Goal: Find contact information: Find contact information

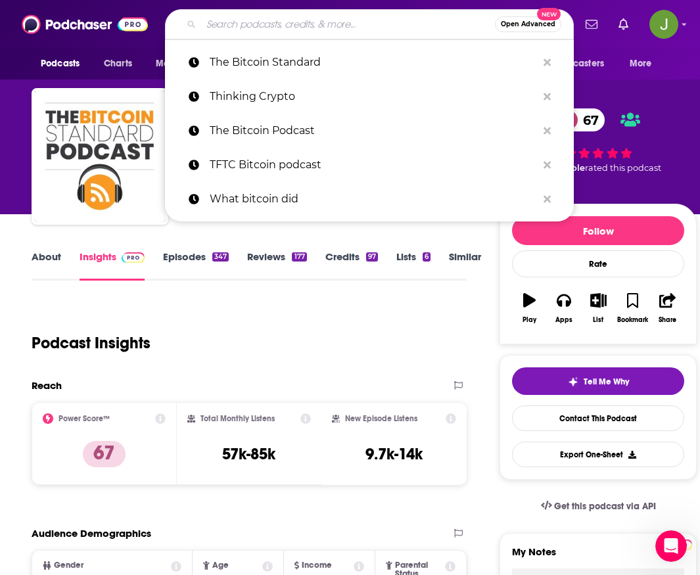
click at [273, 28] on input "Search podcasts, credits, & more..." at bounding box center [348, 24] width 294 height 21
paste input "Token Relations by [PERSON_NAME]"
type input "Token Relations by [PERSON_NAME]"
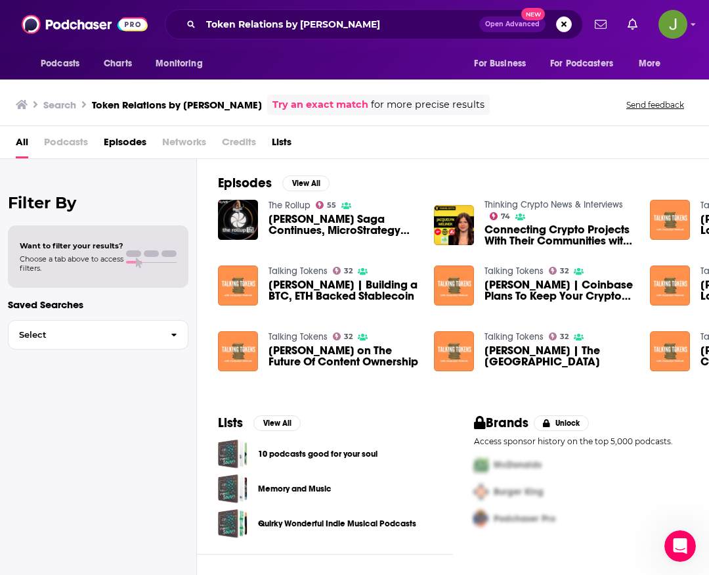
click at [296, 270] on link "Talking Tokens" at bounding box center [298, 270] width 59 height 11
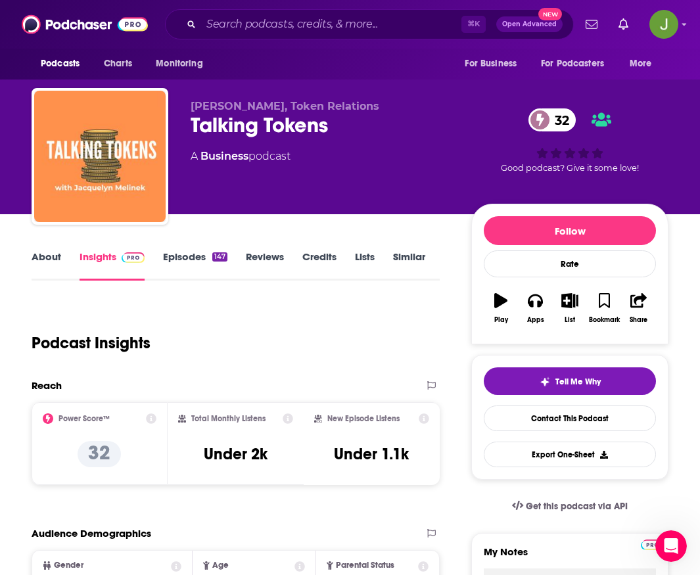
scroll to position [7, 0]
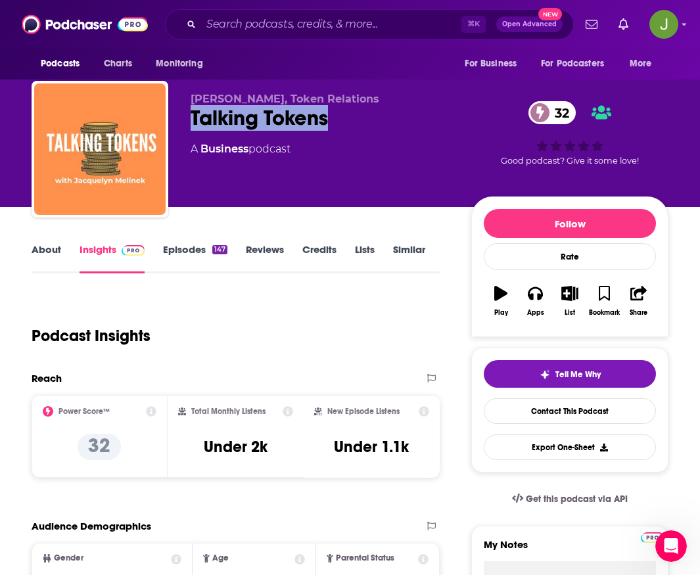
drag, startPoint x: 189, startPoint y: 122, endPoint x: 339, endPoint y: 129, distance: 150.6
click at [339, 129] on div "[PERSON_NAME], Token Relations Talking Tokens 32 A Business podcast 32 Good pod…" at bounding box center [350, 152] width 637 height 142
copy h2 "Talking Tokens"
click at [574, 418] on link "Contact This Podcast" at bounding box center [569, 411] width 172 height 26
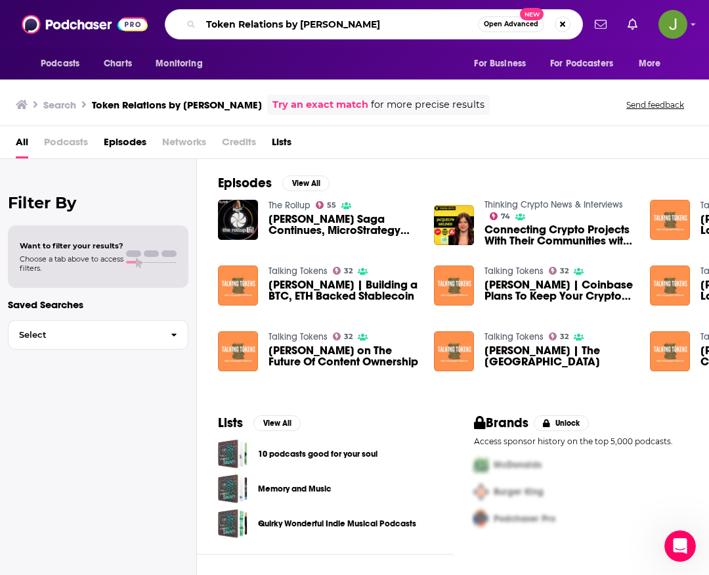
click at [413, 30] on input "Token Relations by [PERSON_NAME]" at bounding box center [339, 24] width 277 height 21
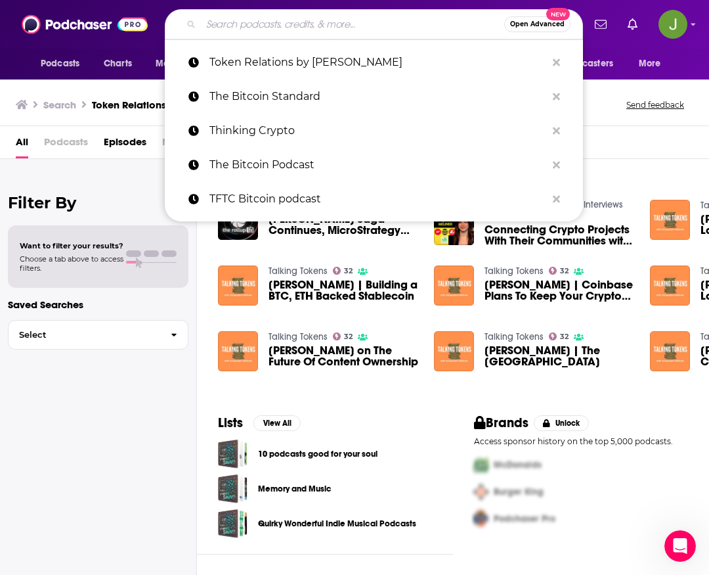
paste input "Crypto in [GEOGRAPHIC_DATA]"
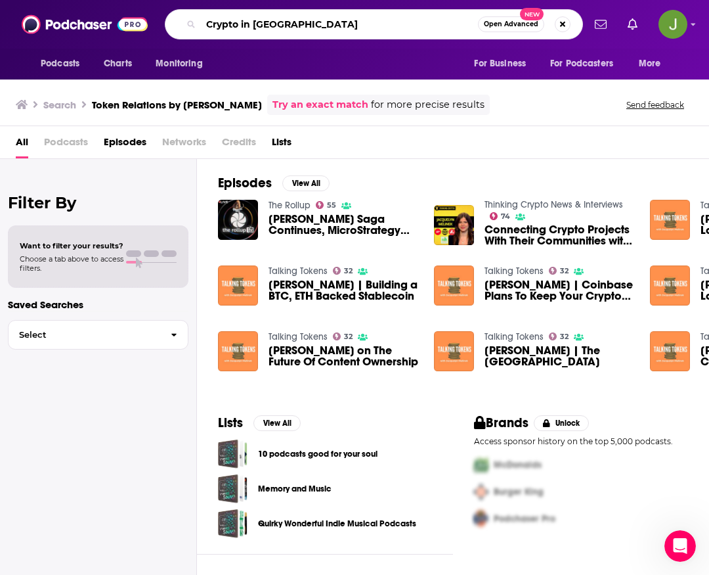
type input "Crypto in [GEOGRAPHIC_DATA]"
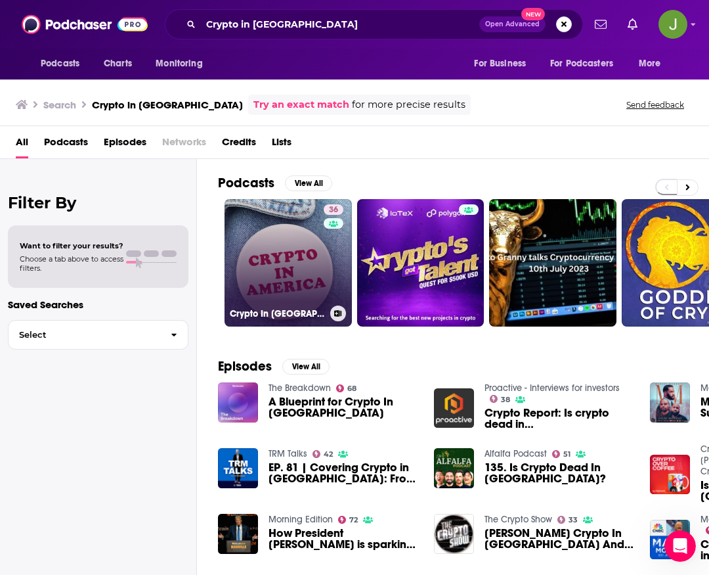
click at [293, 250] on link "36 Crypto In [GEOGRAPHIC_DATA]" at bounding box center [288, 262] width 127 height 127
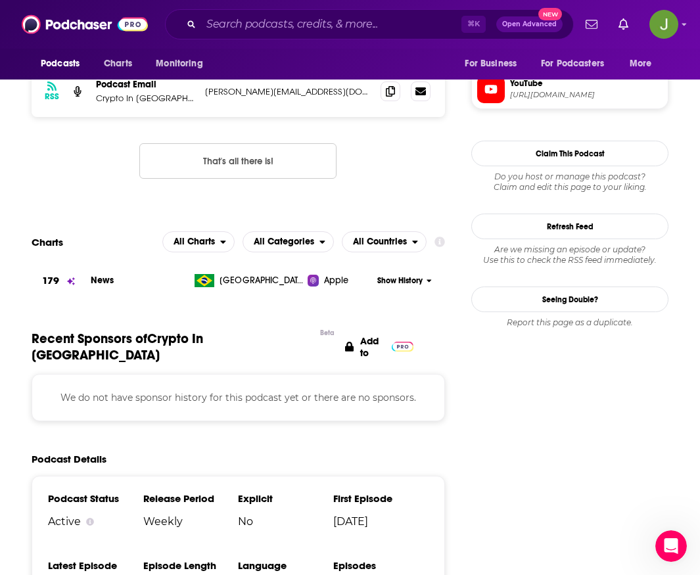
scroll to position [797, 0]
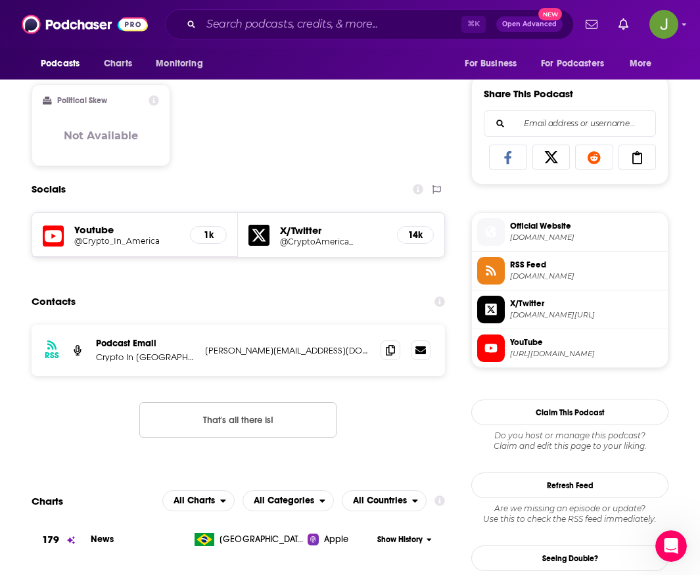
click at [63, 236] on icon at bounding box center [53, 235] width 21 height 21
click at [393, 356] on span at bounding box center [390, 350] width 20 height 20
drag, startPoint x: 166, startPoint y: 359, endPoint x: 156, endPoint y: 358, distance: 9.9
click at [156, 358] on p "Crypto In [GEOGRAPHIC_DATA]" at bounding box center [145, 356] width 99 height 11
drag, startPoint x: 156, startPoint y: 342, endPoint x: 96, endPoint y: 346, distance: 59.9
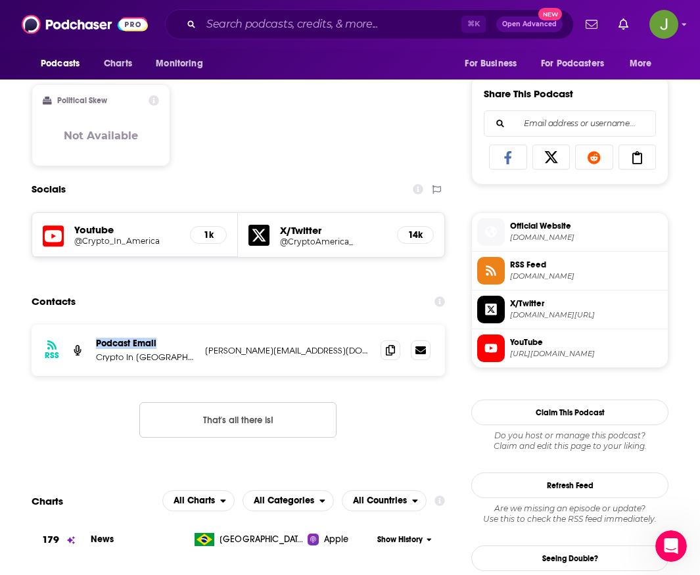
click at [96, 346] on p "Podcast Email" at bounding box center [145, 343] width 99 height 11
copy p "Podcast Email"
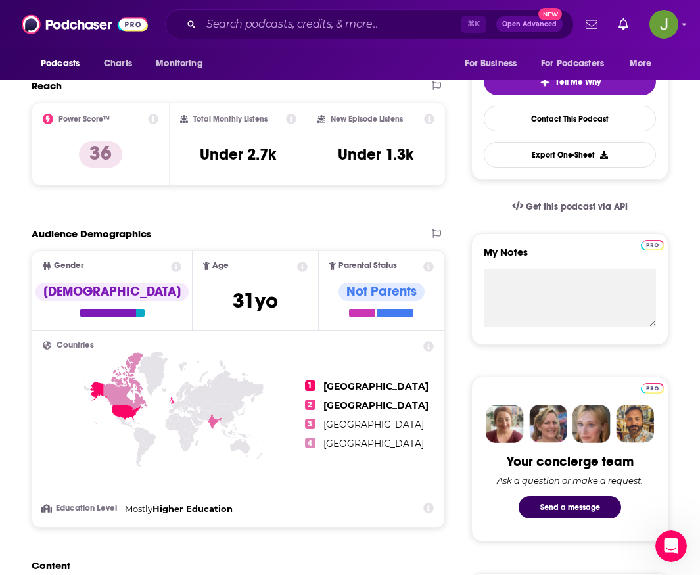
scroll to position [52, 0]
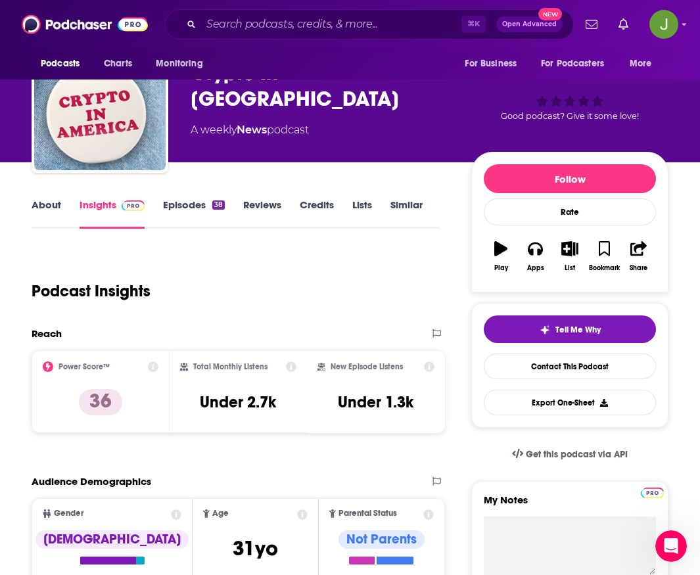
click at [401, 203] on link "Similar" at bounding box center [406, 213] width 32 height 30
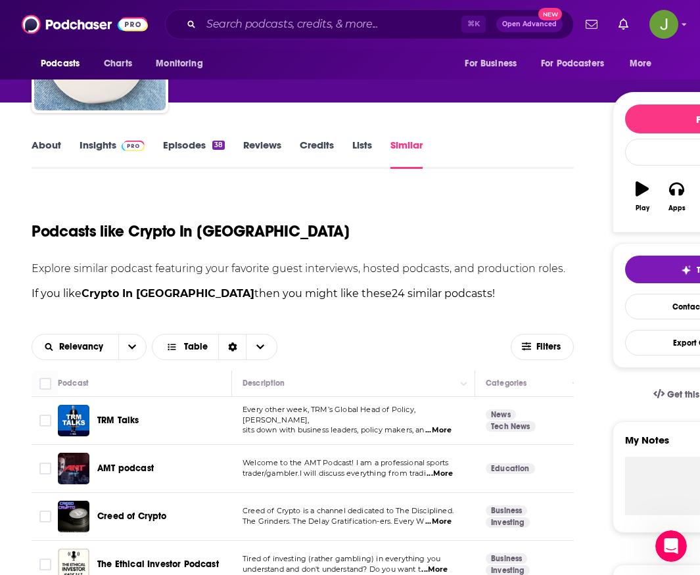
scroll to position [243, 0]
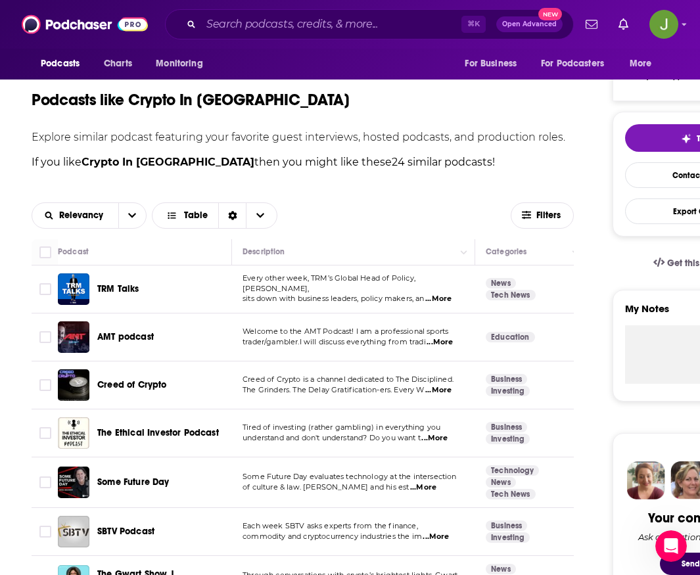
click at [446, 294] on span "...More" at bounding box center [438, 299] width 26 height 11
click at [102, 291] on span "TRM Talks" at bounding box center [118, 288] width 42 height 11
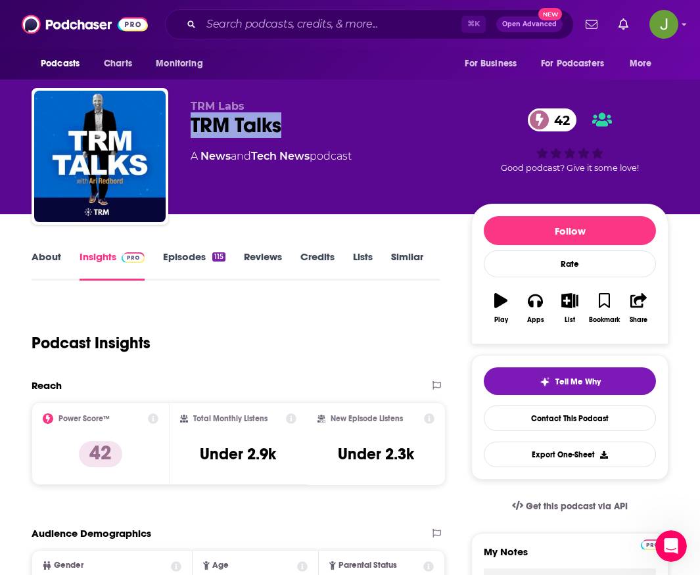
drag, startPoint x: 189, startPoint y: 121, endPoint x: 291, endPoint y: 139, distance: 104.1
click at [291, 139] on div "TRM Labs TRM Talks 42 A News and Tech News podcast 42 Good podcast? Give it som…" at bounding box center [350, 159] width 637 height 142
copy h2 "TRM Talks"
click at [194, 259] on link "Episodes 115" at bounding box center [194, 265] width 62 height 30
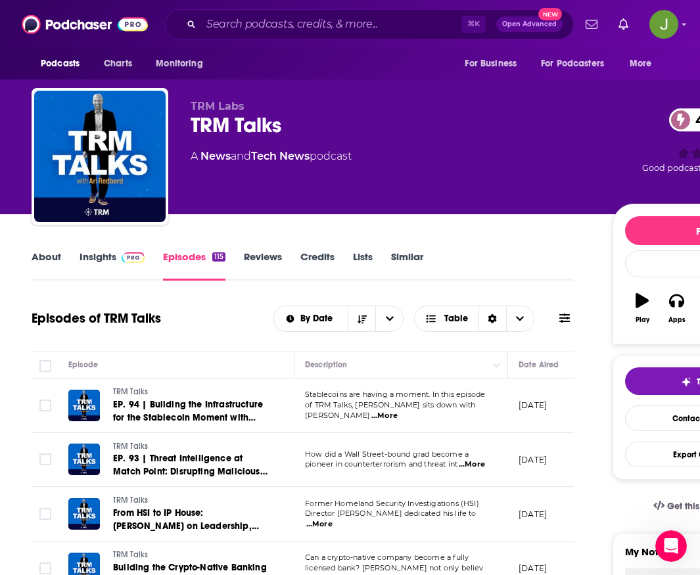
click at [102, 261] on link "Insights" at bounding box center [111, 265] width 65 height 30
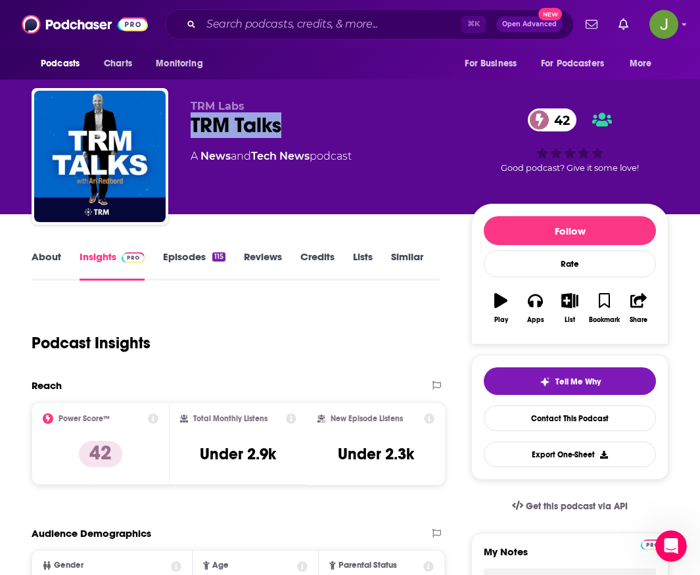
drag, startPoint x: 191, startPoint y: 126, endPoint x: 303, endPoint y: 135, distance: 113.4
click at [303, 135] on div "TRM Talks 42" at bounding box center [320, 125] width 259 height 26
copy h2 "TRM Talks"
click at [593, 420] on link "Contact This Podcast" at bounding box center [569, 418] width 172 height 26
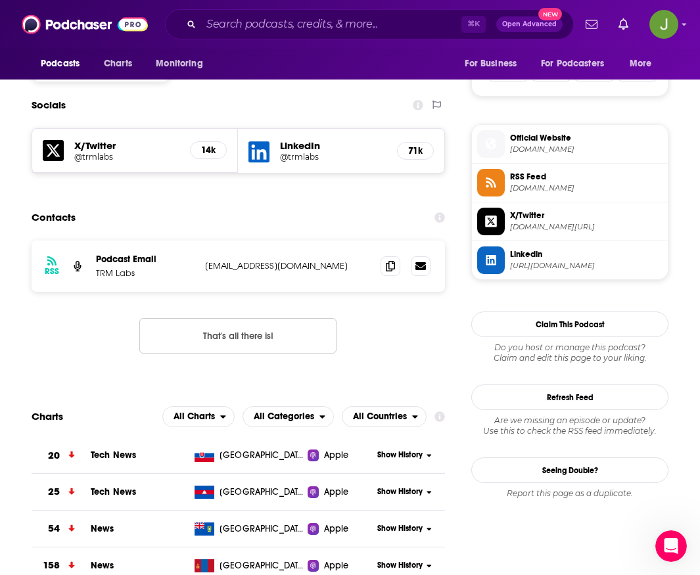
scroll to position [845, 0]
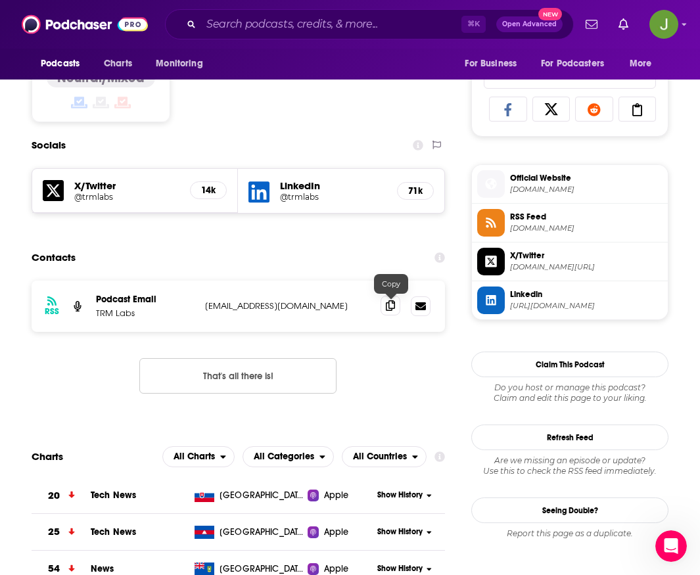
click at [393, 305] on icon at bounding box center [390, 305] width 9 height 11
drag, startPoint x: 136, startPoint y: 315, endPoint x: 97, endPoint y: 316, distance: 39.4
click at [97, 316] on p "TRM Labs" at bounding box center [145, 312] width 99 height 11
copy p "TRM Labs"
click at [391, 309] on icon at bounding box center [390, 305] width 9 height 11
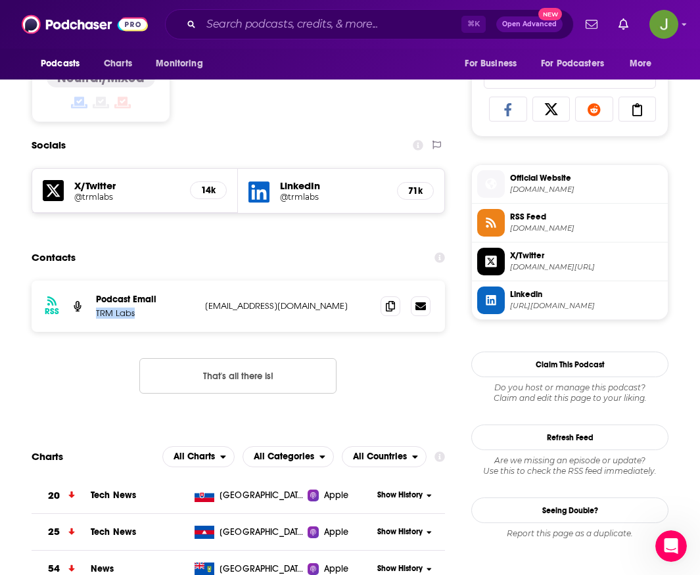
drag, startPoint x: 134, startPoint y: 317, endPoint x: 95, endPoint y: 316, distance: 39.4
click at [95, 316] on div "RSS Podcast Email TRM Labs [EMAIL_ADDRESS][DOMAIN_NAME] [EMAIL_ADDRESS][DOMAIN_…" at bounding box center [238, 306] width 413 height 51
copy p "TRM Labs"
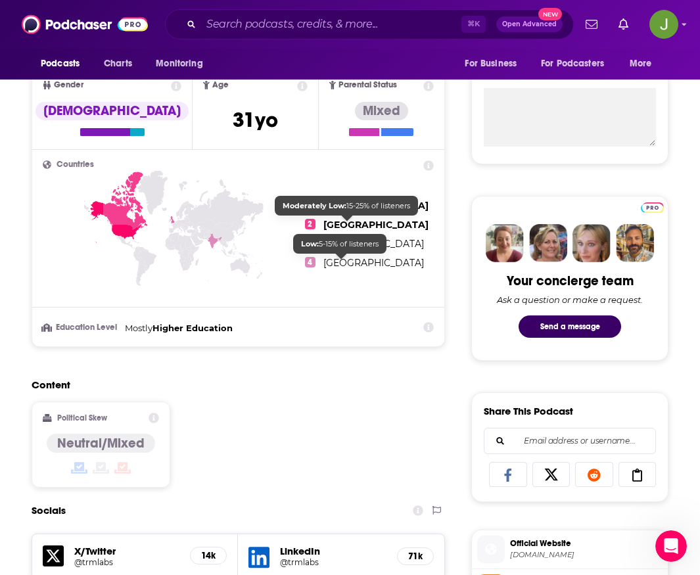
scroll to position [53, 0]
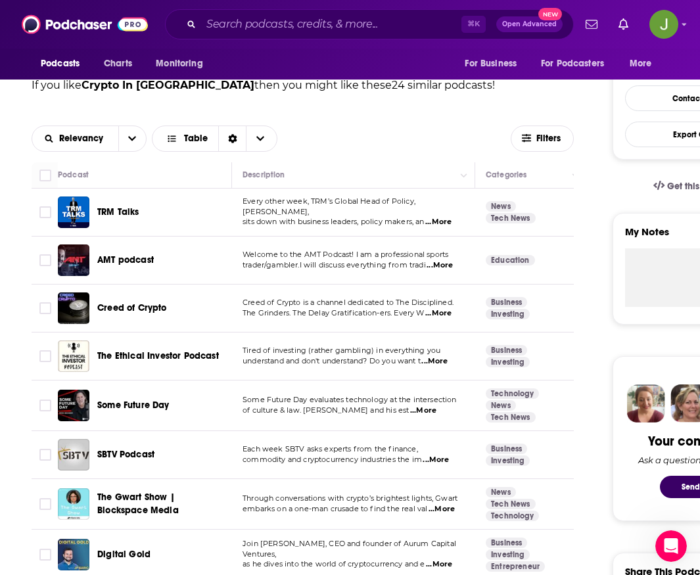
scroll to position [321, 0]
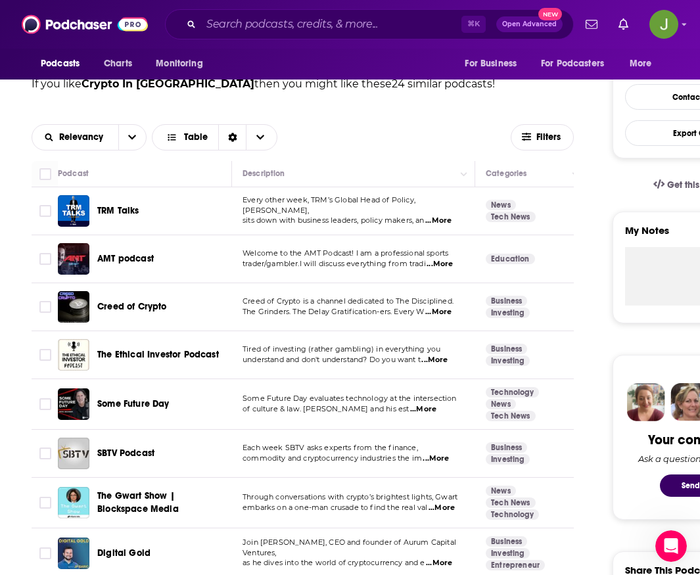
click at [444, 312] on span "...More" at bounding box center [438, 312] width 26 height 11
click at [143, 311] on span "Creed of Crypto" at bounding box center [132, 306] width 70 height 11
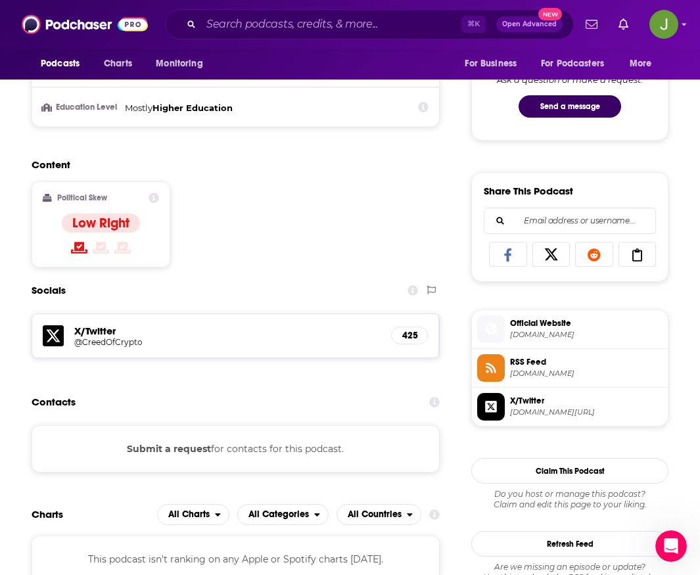
scroll to position [106, 0]
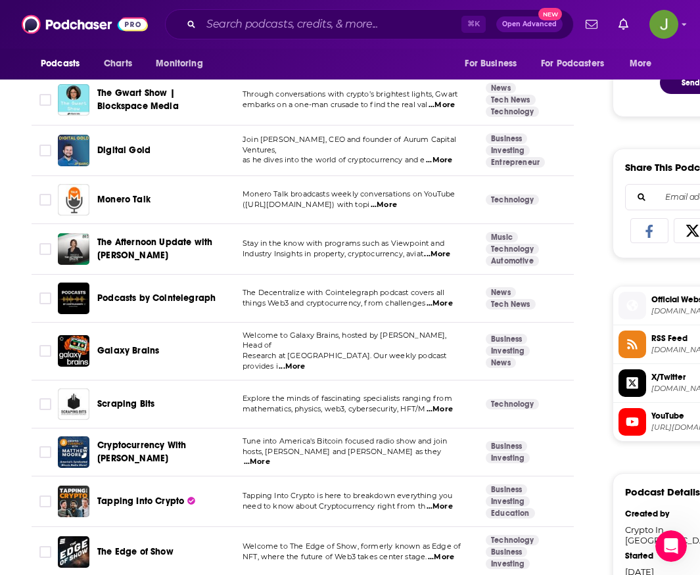
scroll to position [773, 0]
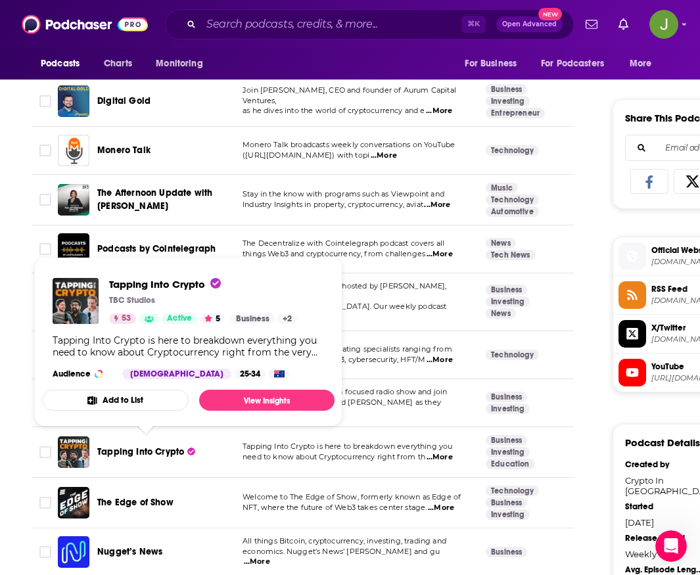
click at [140, 446] on span "Tapping Into Crypto" at bounding box center [140, 451] width 87 height 11
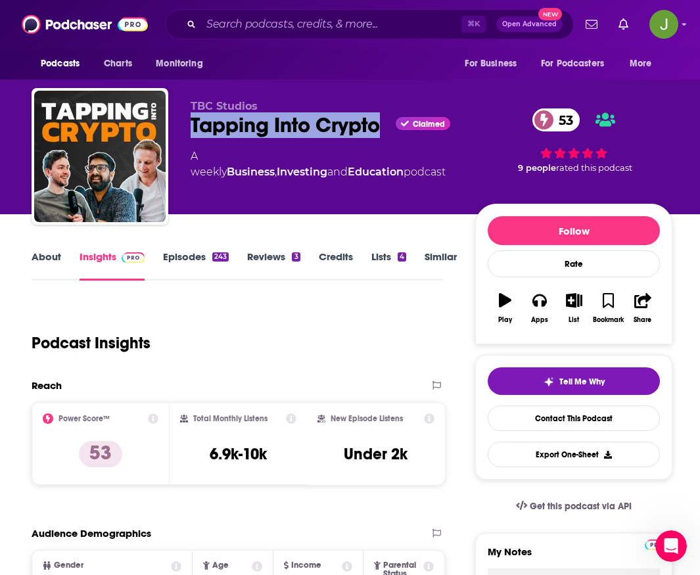
drag, startPoint x: 192, startPoint y: 131, endPoint x: 345, endPoint y: 141, distance: 152.8
click at [345, 141] on div "TBC Studios Tapping Into Crypto Claimed 53 A weekly Business , Investing and Ed…" at bounding box center [322, 152] width 263 height 105
copy h2 "Tapping Into Crypto"
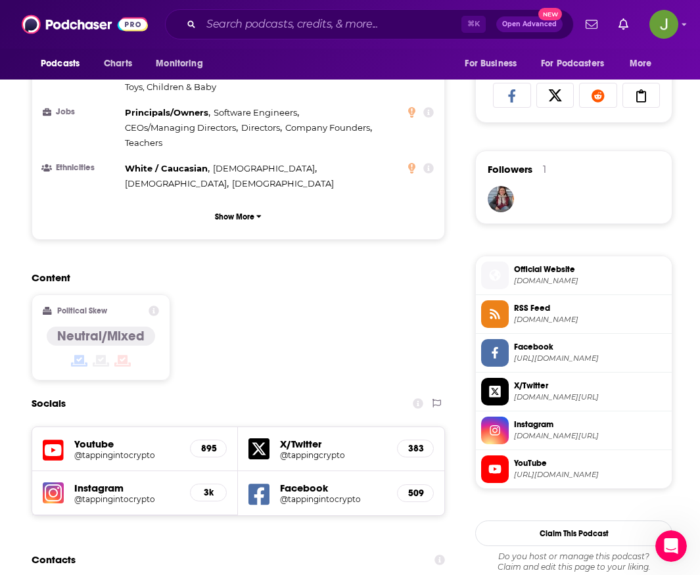
scroll to position [1081, 0]
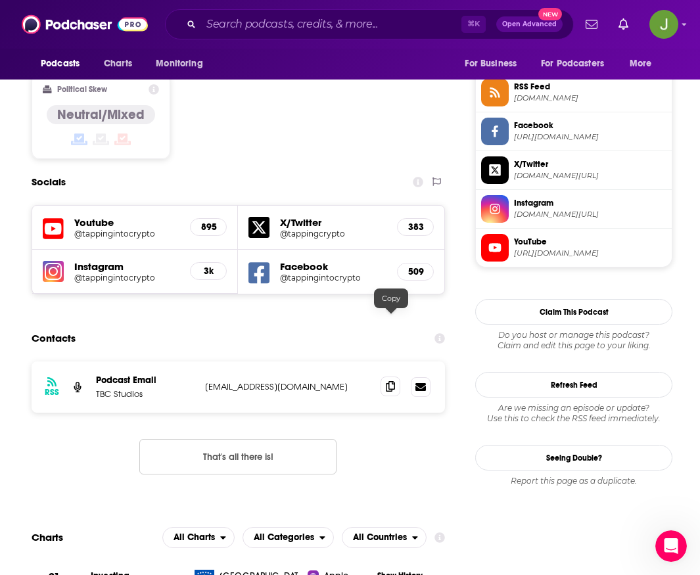
click at [392, 381] on icon at bounding box center [390, 386] width 9 height 11
drag, startPoint x: 137, startPoint y: 329, endPoint x: 94, endPoint y: 329, distance: 43.4
click at [94, 361] on div "RSS Podcast Email TBC Studios [EMAIL_ADDRESS][DOMAIN_NAME] [EMAIL_ADDRESS][DOMA…" at bounding box center [238, 386] width 413 height 51
copy p "TBC Studios"
click at [316, 39] on div "⌘ K Open Advanced New" at bounding box center [369, 24] width 409 height 30
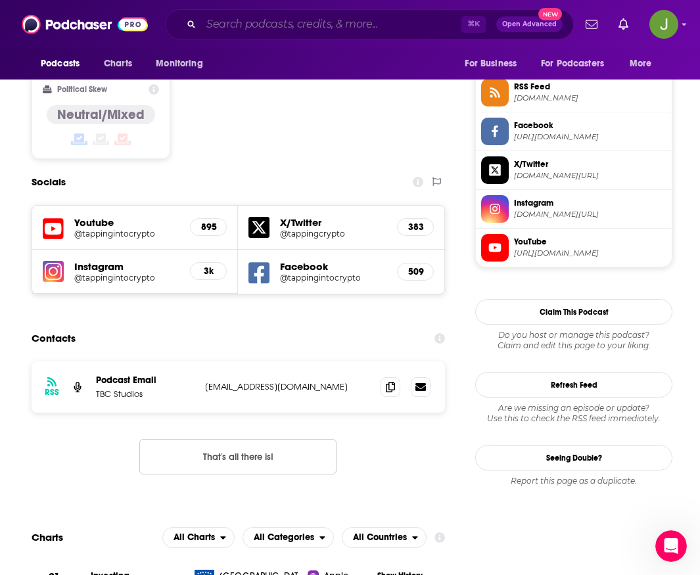
click at [321, 28] on input "Search podcasts, credits, & more..." at bounding box center [331, 24] width 260 height 21
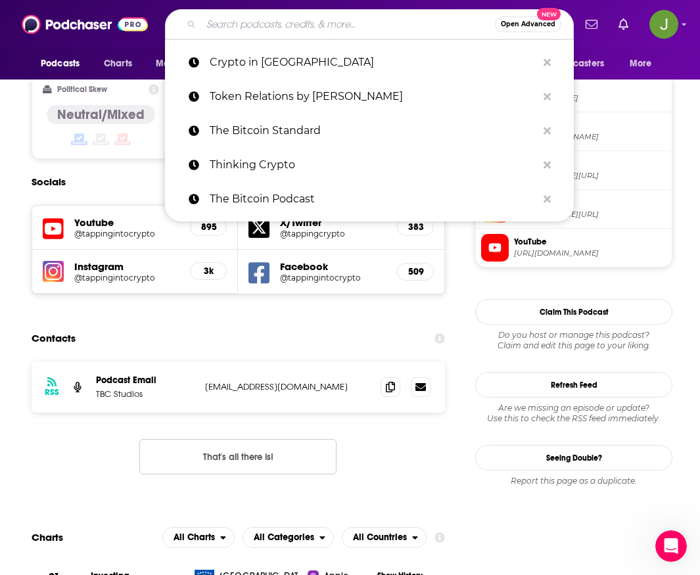
paste input "Cryptonews podcast"
type input "Cryptonews podcast"
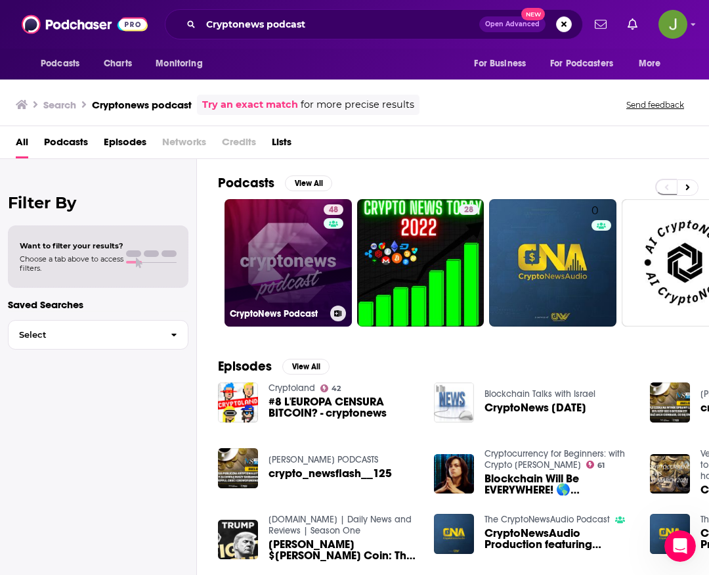
click at [315, 247] on link "48 CryptoNews Podcast" at bounding box center [288, 262] width 127 height 127
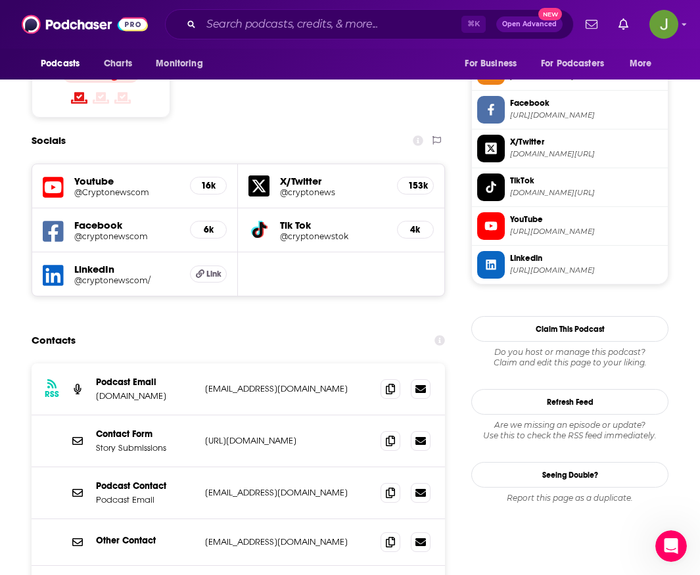
scroll to position [1208, 0]
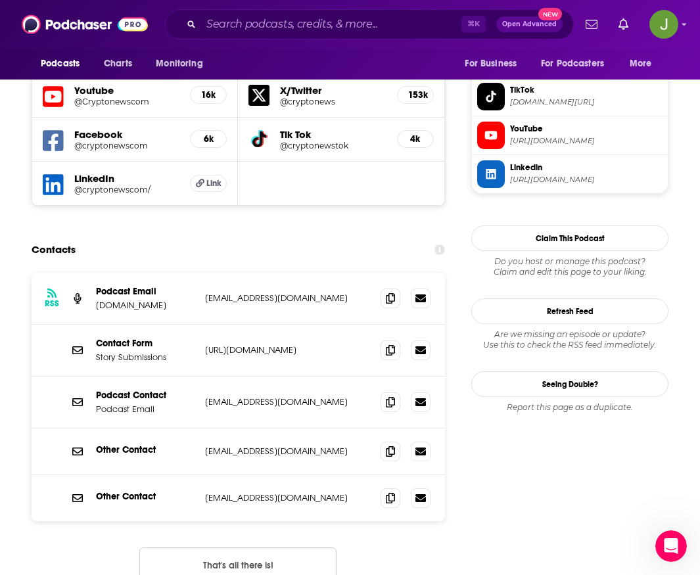
click at [256, 547] on button "That's all there is!" at bounding box center [237, 564] width 197 height 35
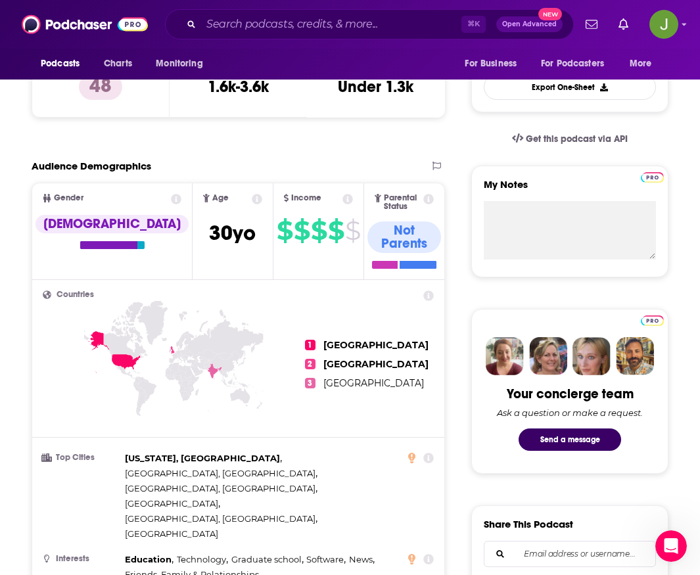
scroll to position [0, 0]
